Goal: Transaction & Acquisition: Purchase product/service

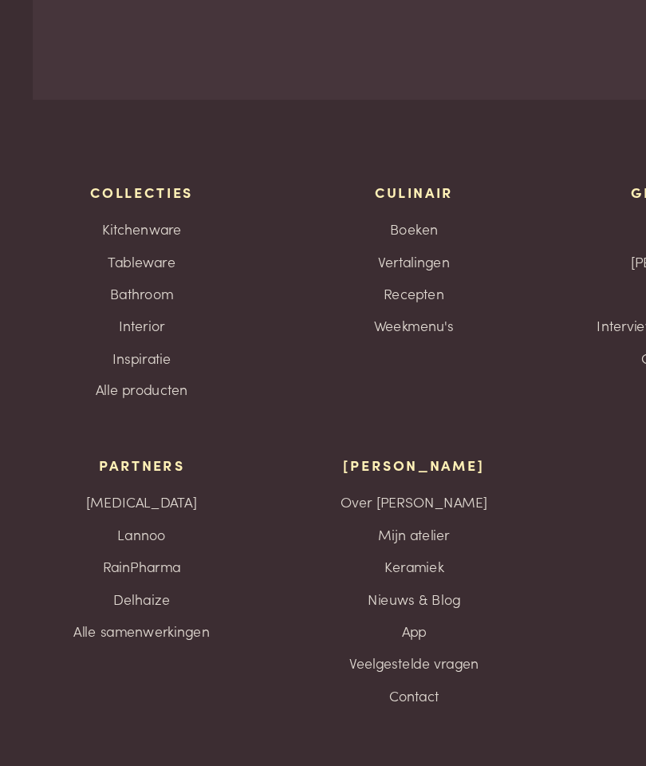
scroll to position [6461, 0]
click at [332, 601] on link "Keramiek" at bounding box center [323, 609] width 46 height 17
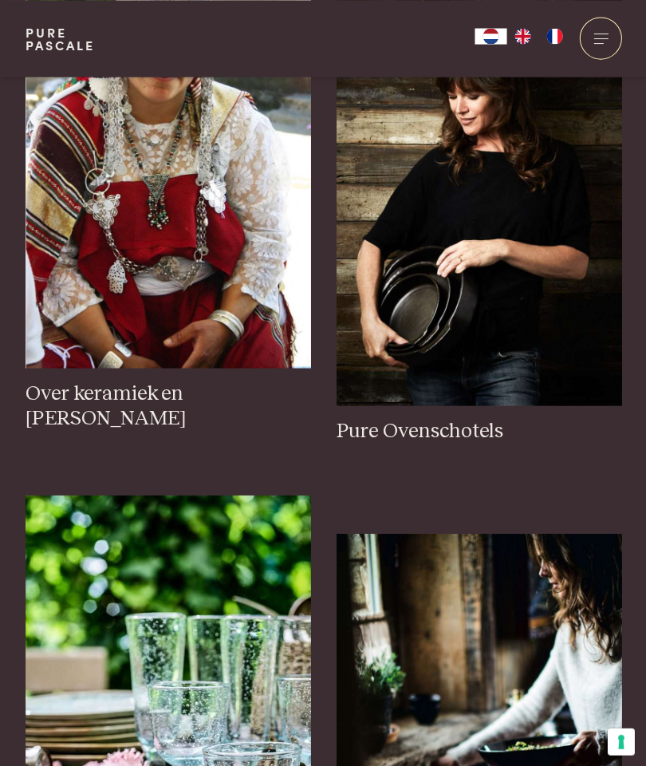
scroll to position [3026, 0]
click at [452, 417] on h3 "Pure Ovenschotels" at bounding box center [478, 430] width 285 height 26
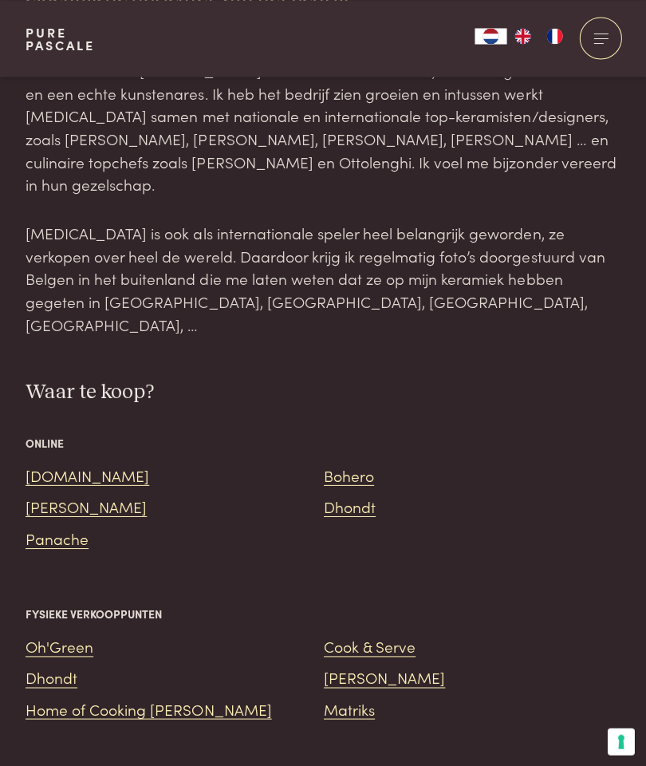
scroll to position [1732, 0]
click at [59, 463] on link "[DOMAIN_NAME]" at bounding box center [88, 474] width 124 height 22
